Goal: Task Accomplishment & Management: Manage account settings

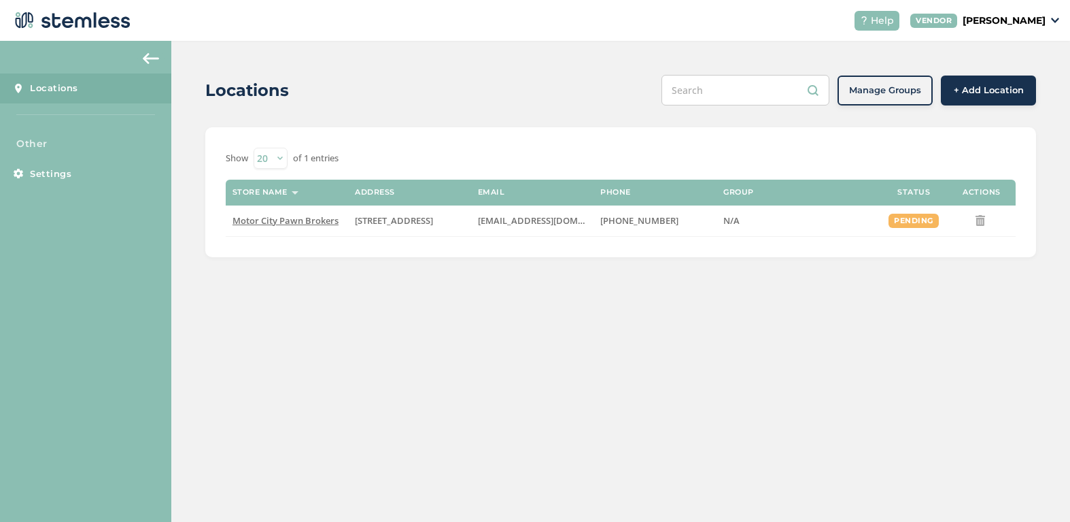
click at [1039, 24] on p "[PERSON_NAME]" at bounding box center [1004, 21] width 83 height 14
click at [996, 122] on link "Logout" at bounding box center [1011, 123] width 67 height 14
click at [1055, 18] on img at bounding box center [1055, 20] width 8 height 5
click at [990, 123] on link "Logout" at bounding box center [1011, 123] width 67 height 14
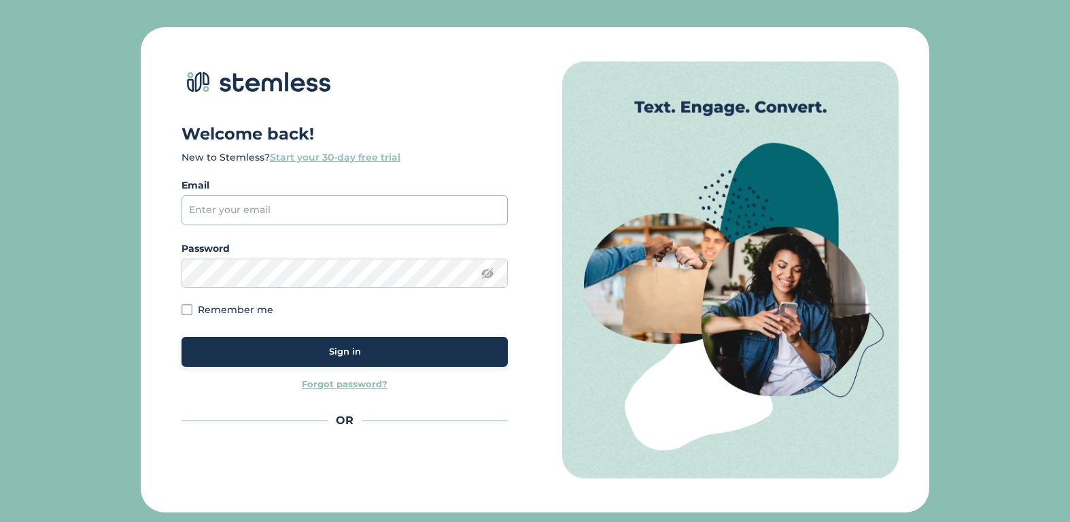
click at [249, 219] on input "email" at bounding box center [345, 210] width 326 height 30
type input "[EMAIL_ADDRESS][DOMAIN_NAME]"
click at [187, 308] on input "Remember me" at bounding box center [187, 309] width 11 height 11
checkbox input "true"
click at [220, 341] on button "Sign in" at bounding box center [345, 352] width 326 height 30
